Goal: Communication & Community: Answer question/provide support

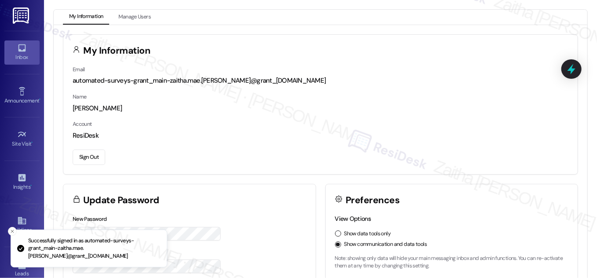
click at [29, 59] on div "Inbox" at bounding box center [22, 57] width 44 height 9
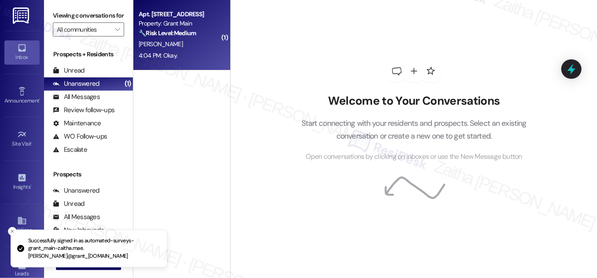
click at [196, 48] on div "[PERSON_NAME]" at bounding box center [179, 44] width 83 height 11
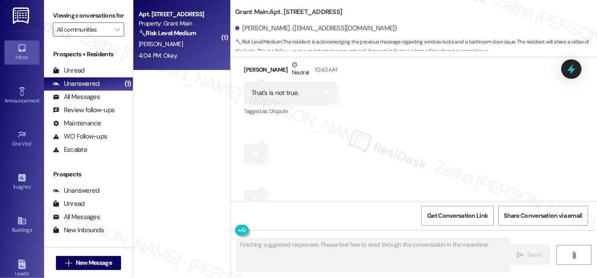
scroll to position [2921, 0]
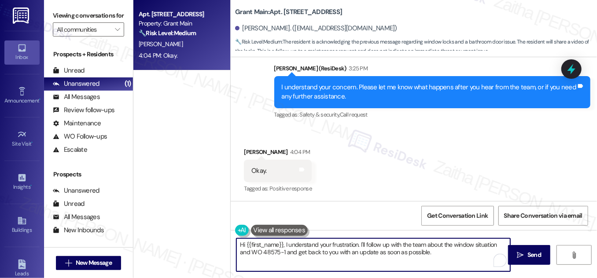
drag, startPoint x: 239, startPoint y: 244, endPoint x: 429, endPoint y: 255, distance: 190.6
click at [429, 255] on textarea "Hi {{first_name}}, I understand your frustration. I'll follow up with the team …" at bounding box center [373, 255] width 274 height 33
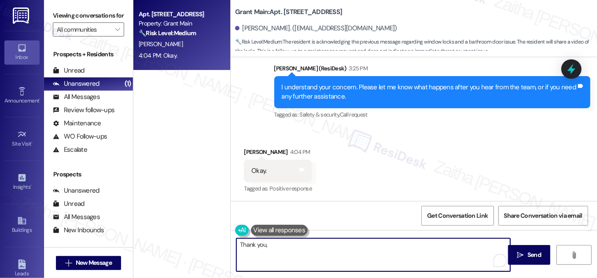
click at [249, 148] on div "[PERSON_NAME] 4:04 PM" at bounding box center [278, 154] width 68 height 12
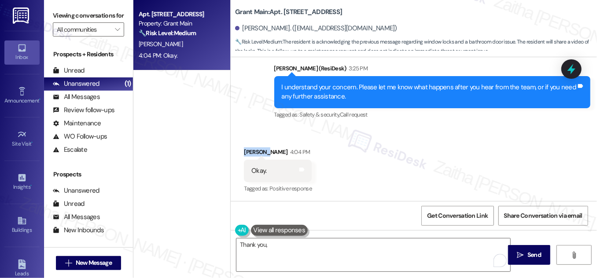
click at [249, 148] on div "[PERSON_NAME] 4:04 PM" at bounding box center [278, 154] width 68 height 12
copy div "[PERSON_NAME]"
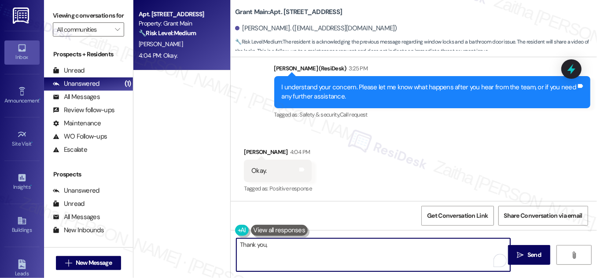
click at [297, 251] on textarea "Thank you," at bounding box center [373, 255] width 274 height 33
paste textarea "[PERSON_NAME]"
type textarea "Thank you, [PERSON_NAME]! Have a great day!"
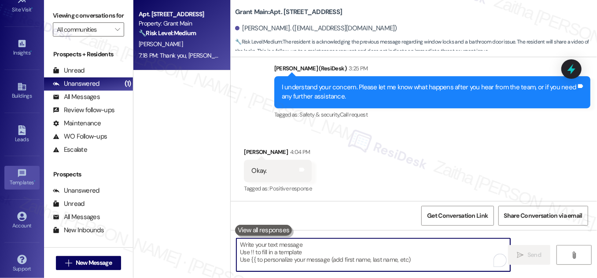
scroll to position [138, 0]
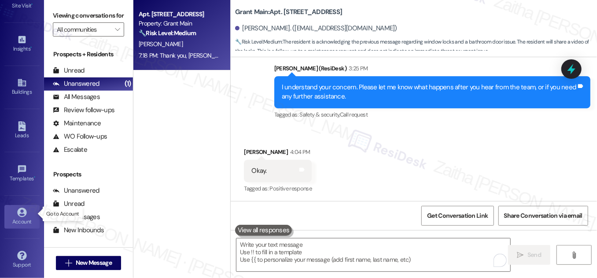
click at [18, 213] on icon at bounding box center [21, 212] width 9 height 9
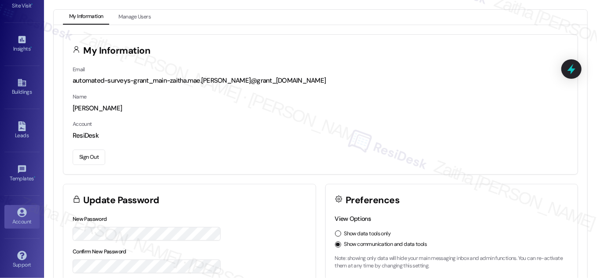
click at [89, 157] on button "Sign Out" at bounding box center [89, 157] width 33 height 15
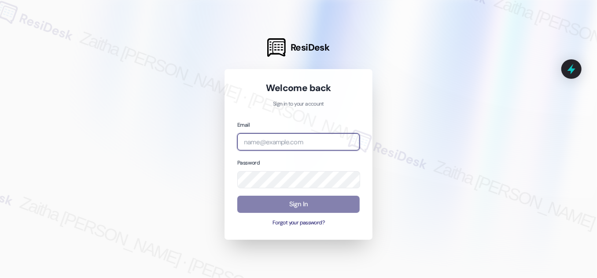
click at [285, 140] on input "email" at bounding box center [298, 141] width 122 height 17
type input "automated-surveys-[MEDICAL_DATA]_formerly_regency-zaitha.mae.[PERSON_NAME]@[MED…"
